Goal: Task Accomplishment & Management: Complete application form

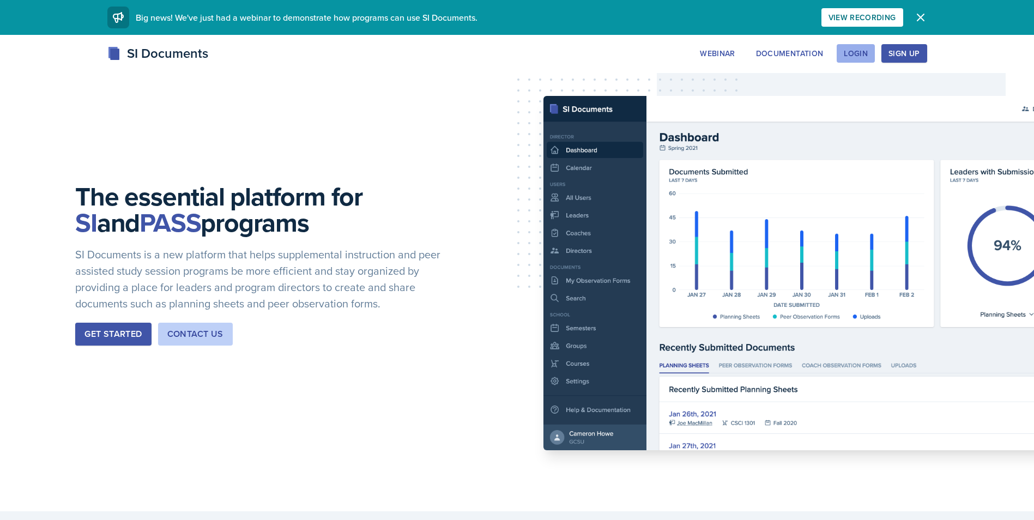
click at [843, 59] on button "Login" at bounding box center [856, 53] width 38 height 19
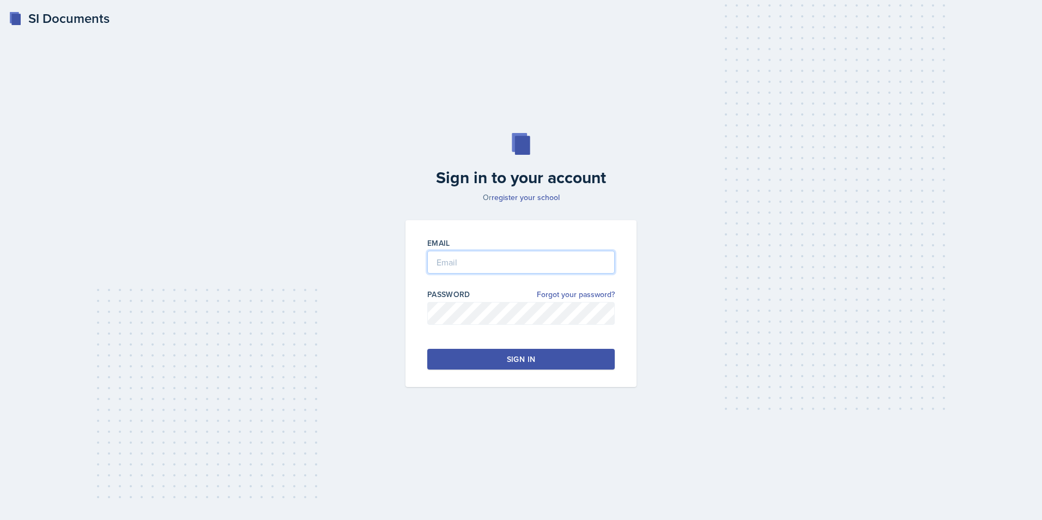
click at [538, 261] on input "email" at bounding box center [521, 262] width 188 height 23
type input "[EMAIL_ADDRESS][DOMAIN_NAME]"
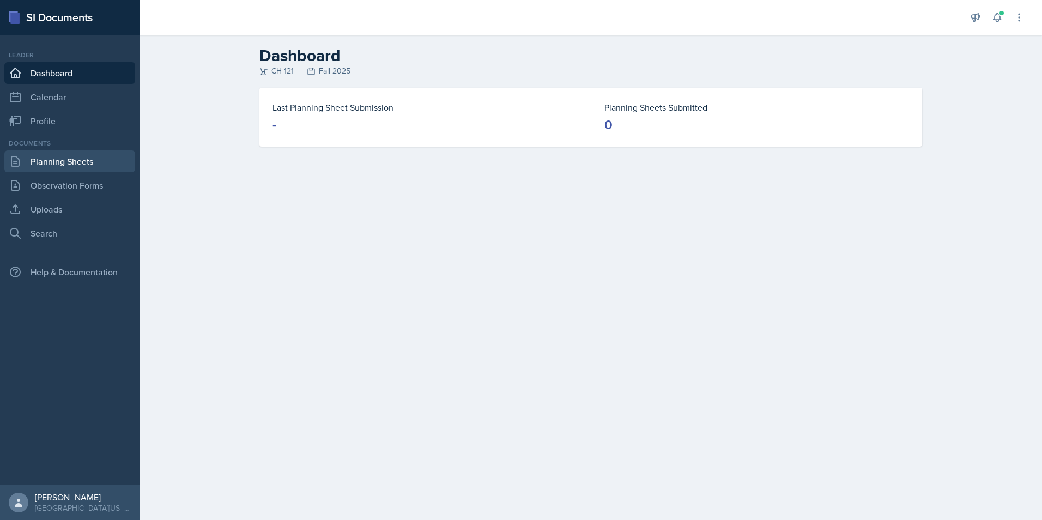
click at [85, 156] on link "Planning Sheets" at bounding box center [69, 161] width 131 height 22
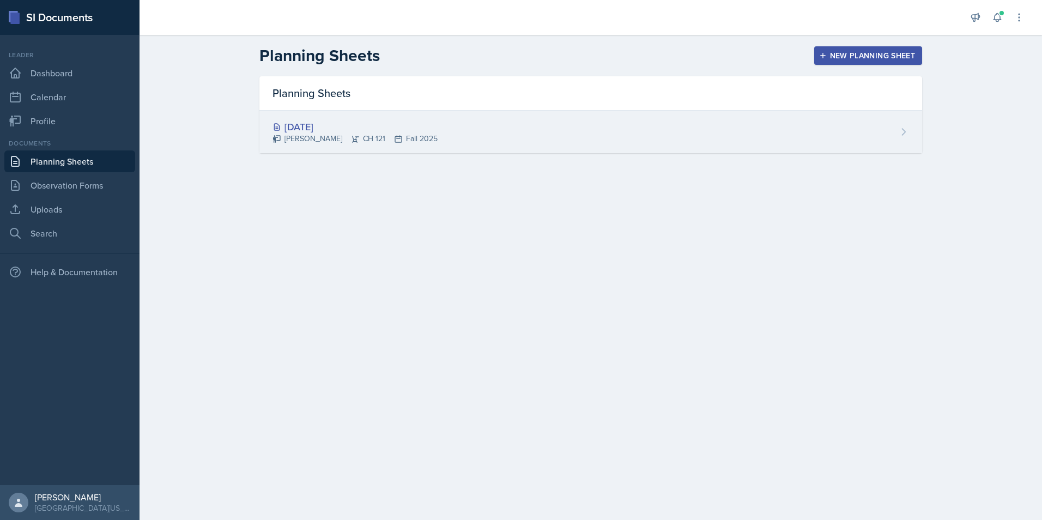
click at [325, 130] on div "[DATE]" at bounding box center [355, 126] width 165 height 15
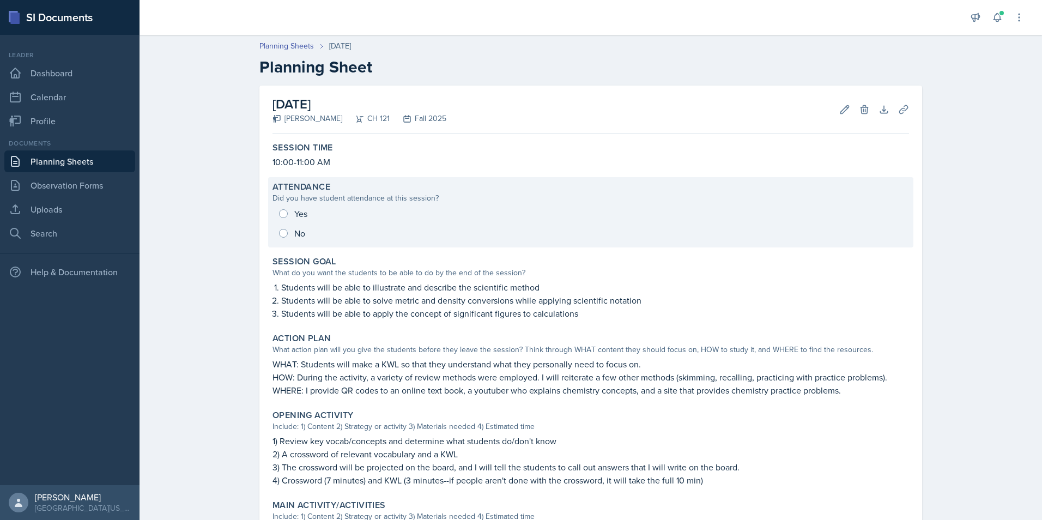
click at [287, 236] on div "Yes No" at bounding box center [591, 223] width 637 height 39
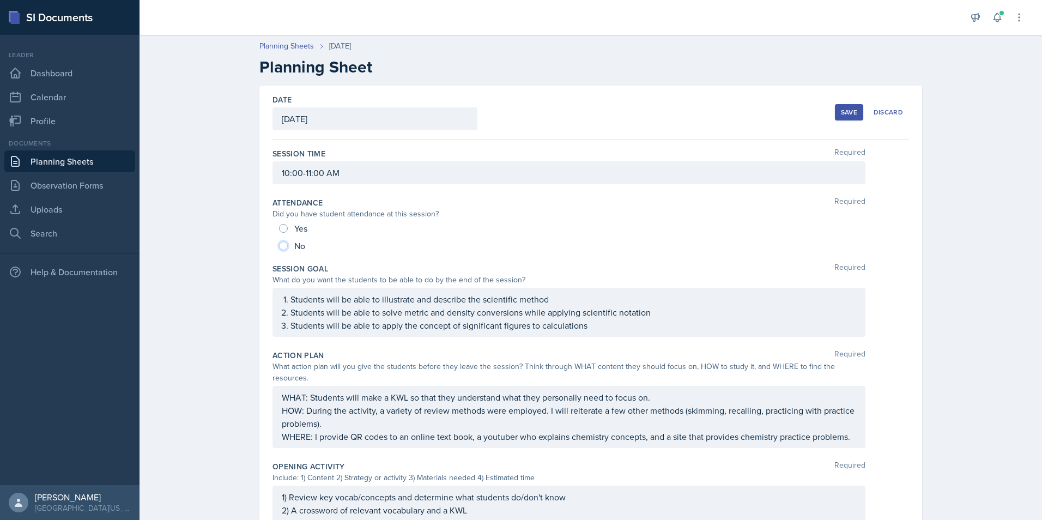
click at [280, 246] on input "No" at bounding box center [283, 245] width 9 height 9
radio input "true"
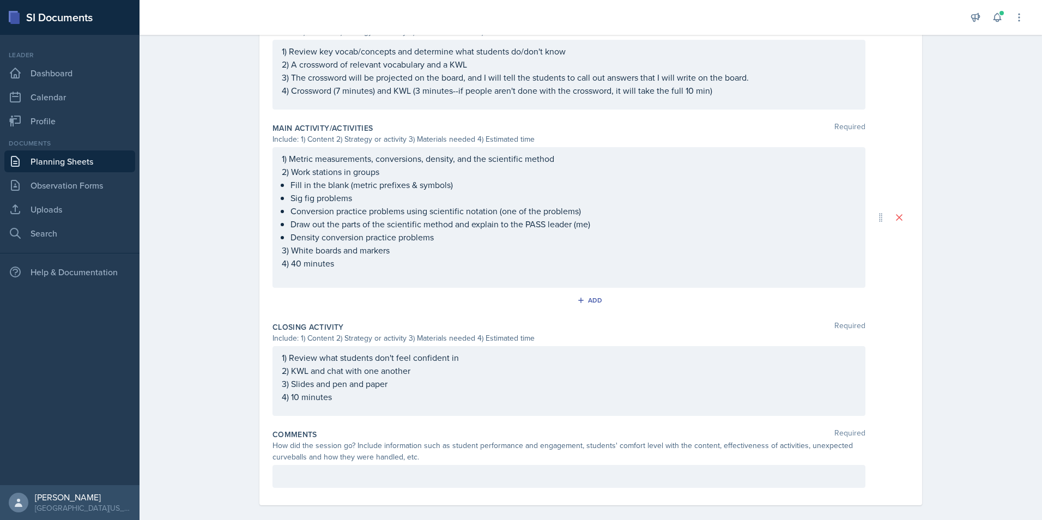
scroll to position [173, 0]
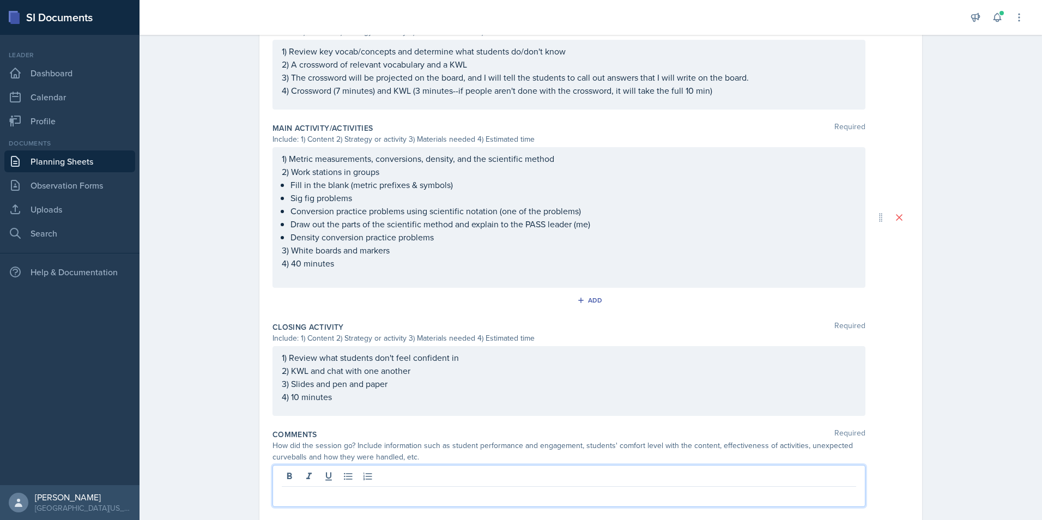
click at [322, 489] on p at bounding box center [569, 495] width 575 height 13
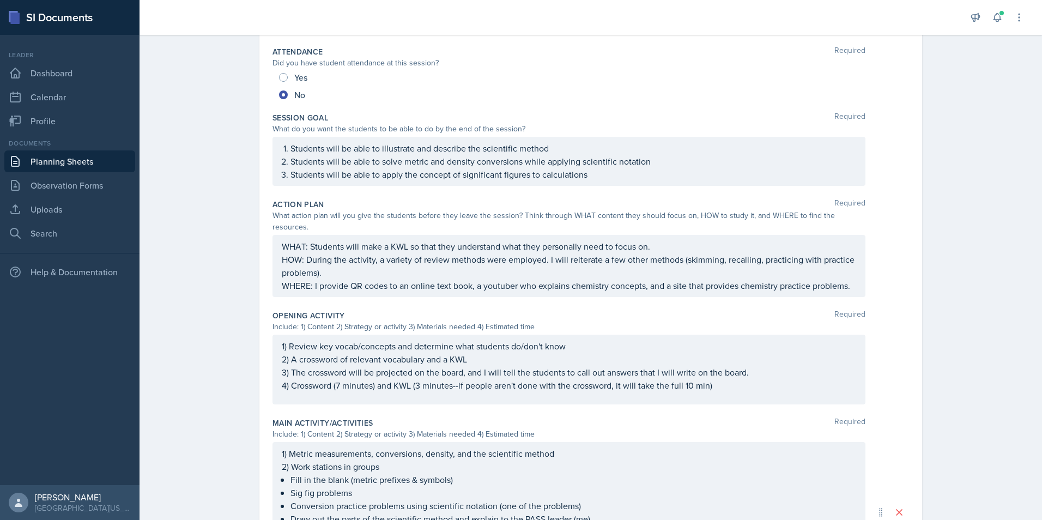
scroll to position [0, 0]
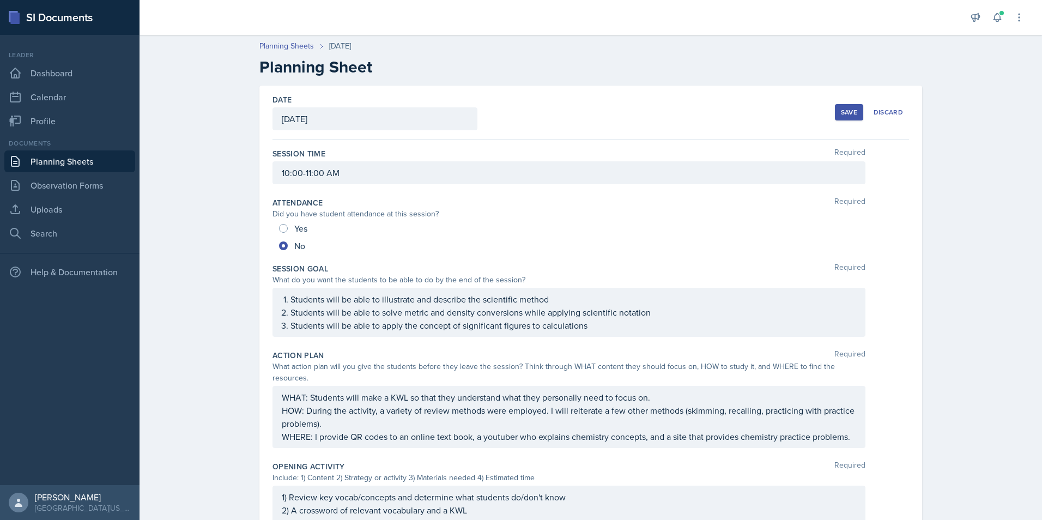
click at [843, 116] on div "Save" at bounding box center [849, 112] width 16 height 9
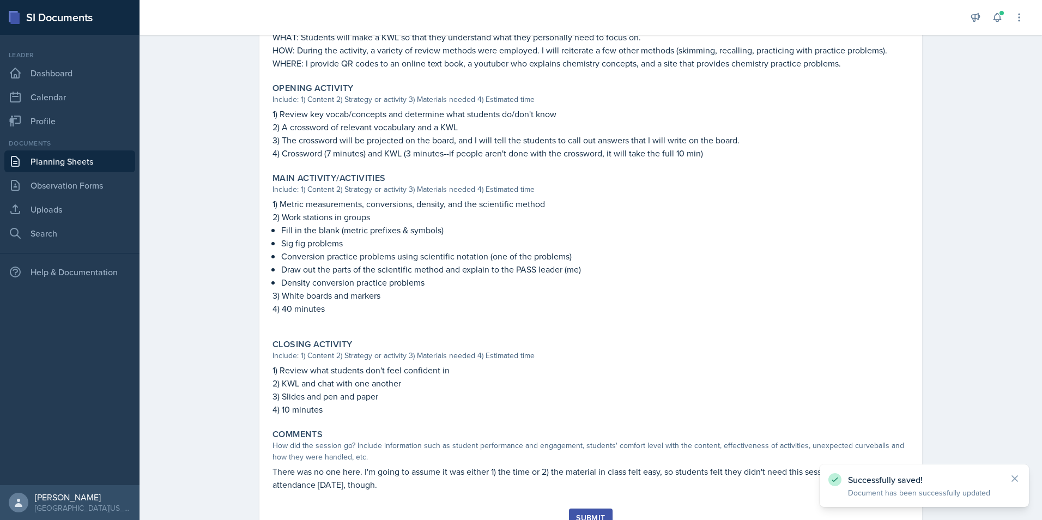
scroll to position [373, 0]
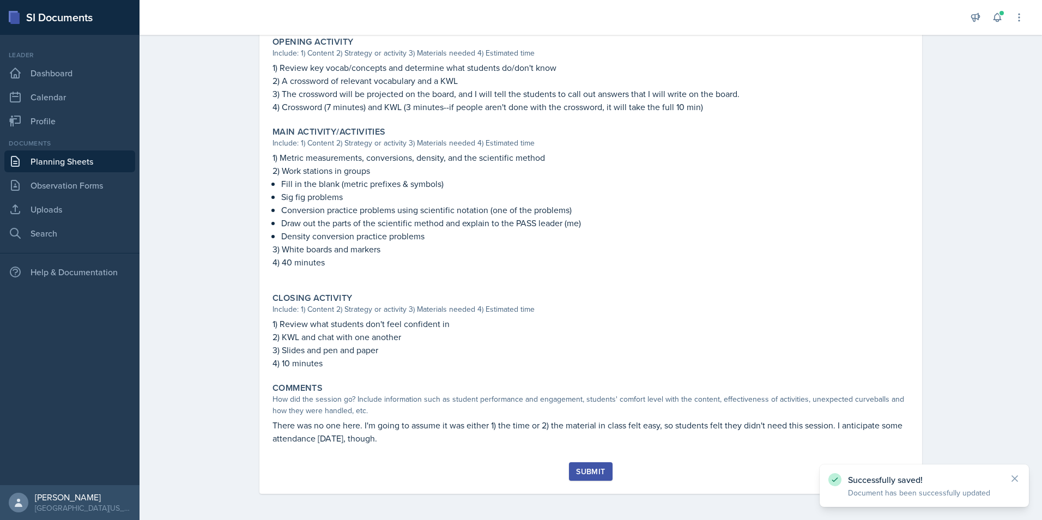
click at [597, 479] on button "Submit" at bounding box center [590, 471] width 43 height 19
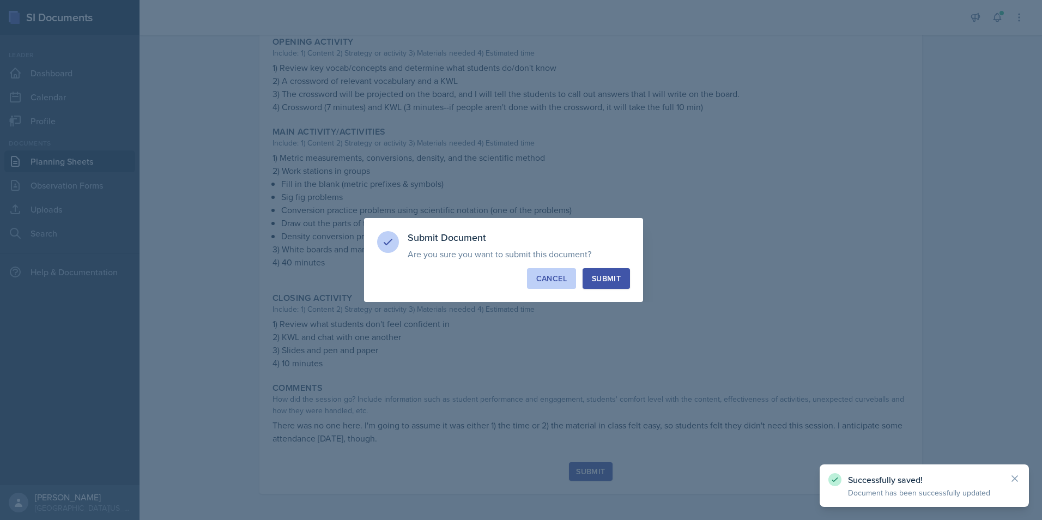
click at [555, 285] on button "Cancel" at bounding box center [551, 278] width 49 height 21
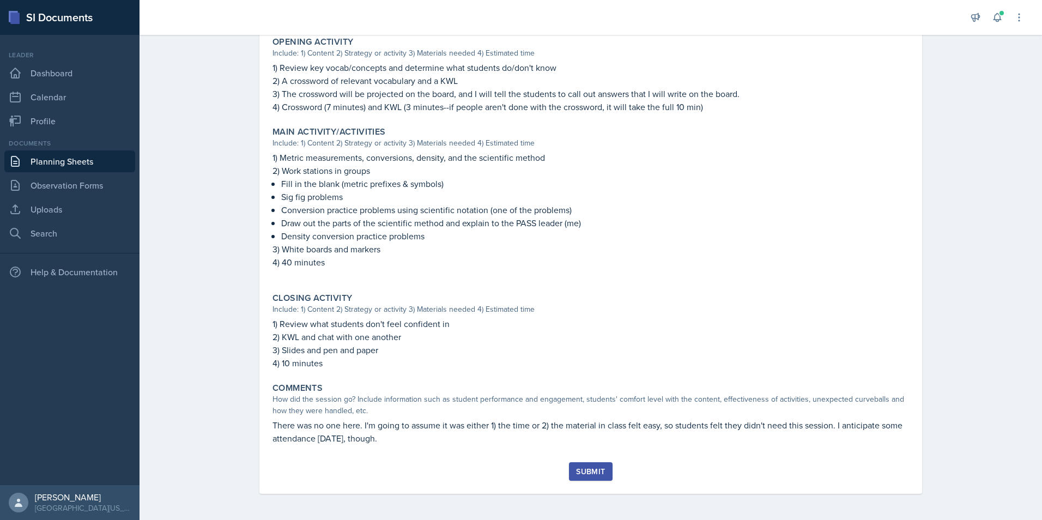
click at [585, 470] on div "Submit" at bounding box center [590, 471] width 29 height 9
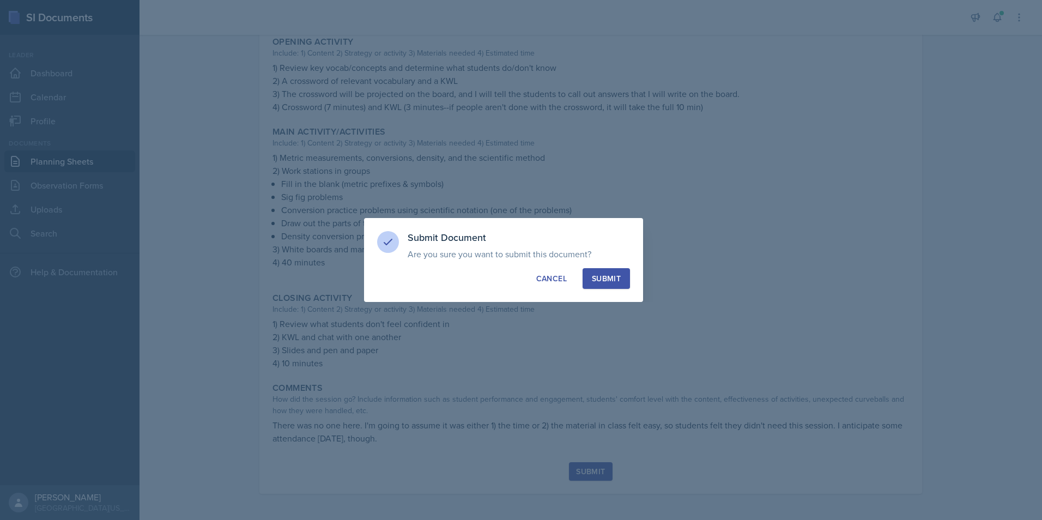
click at [599, 283] on div "Submit" at bounding box center [606, 278] width 29 height 11
radio input "true"
